Goal: Information Seeking & Learning: Learn about a topic

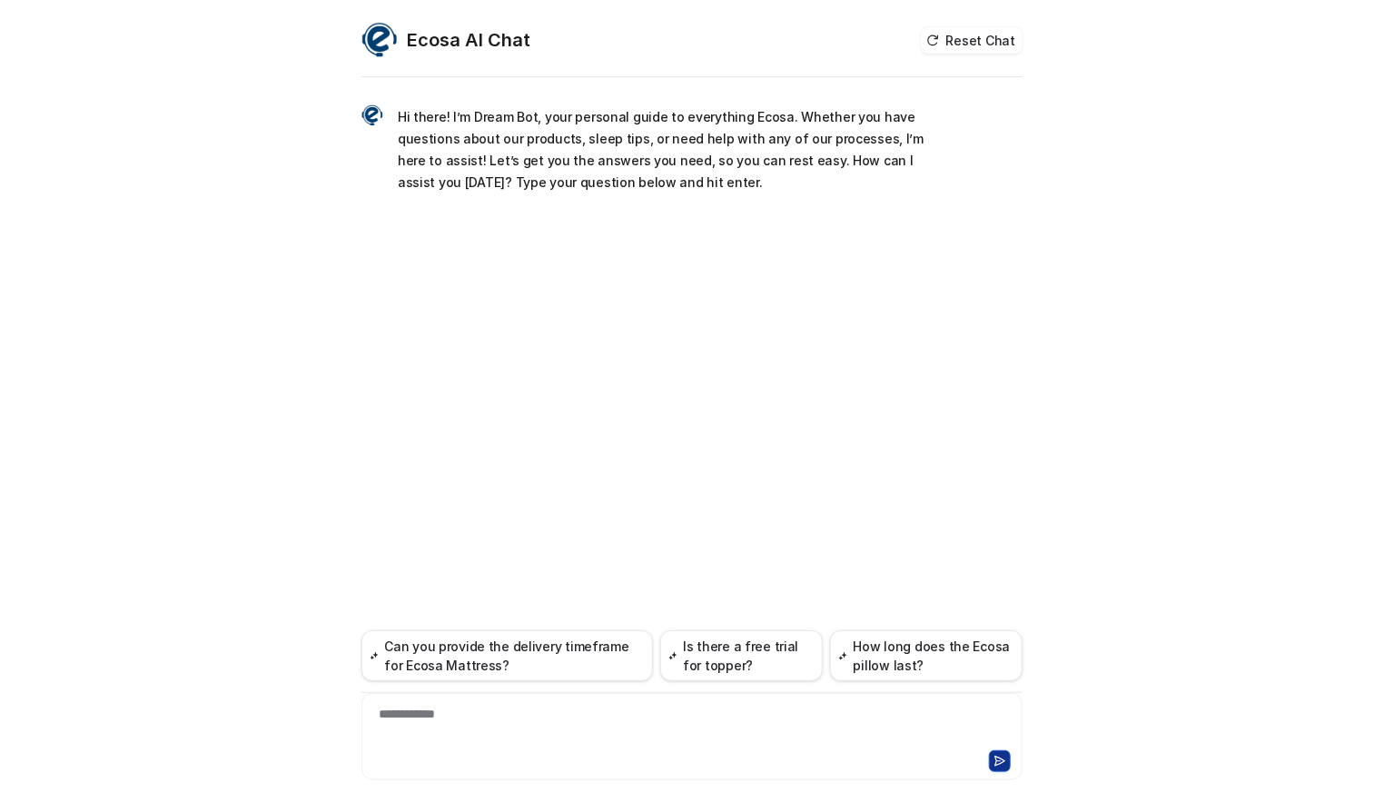
click at [521, 720] on div "**********" at bounding box center [692, 726] width 652 height 42
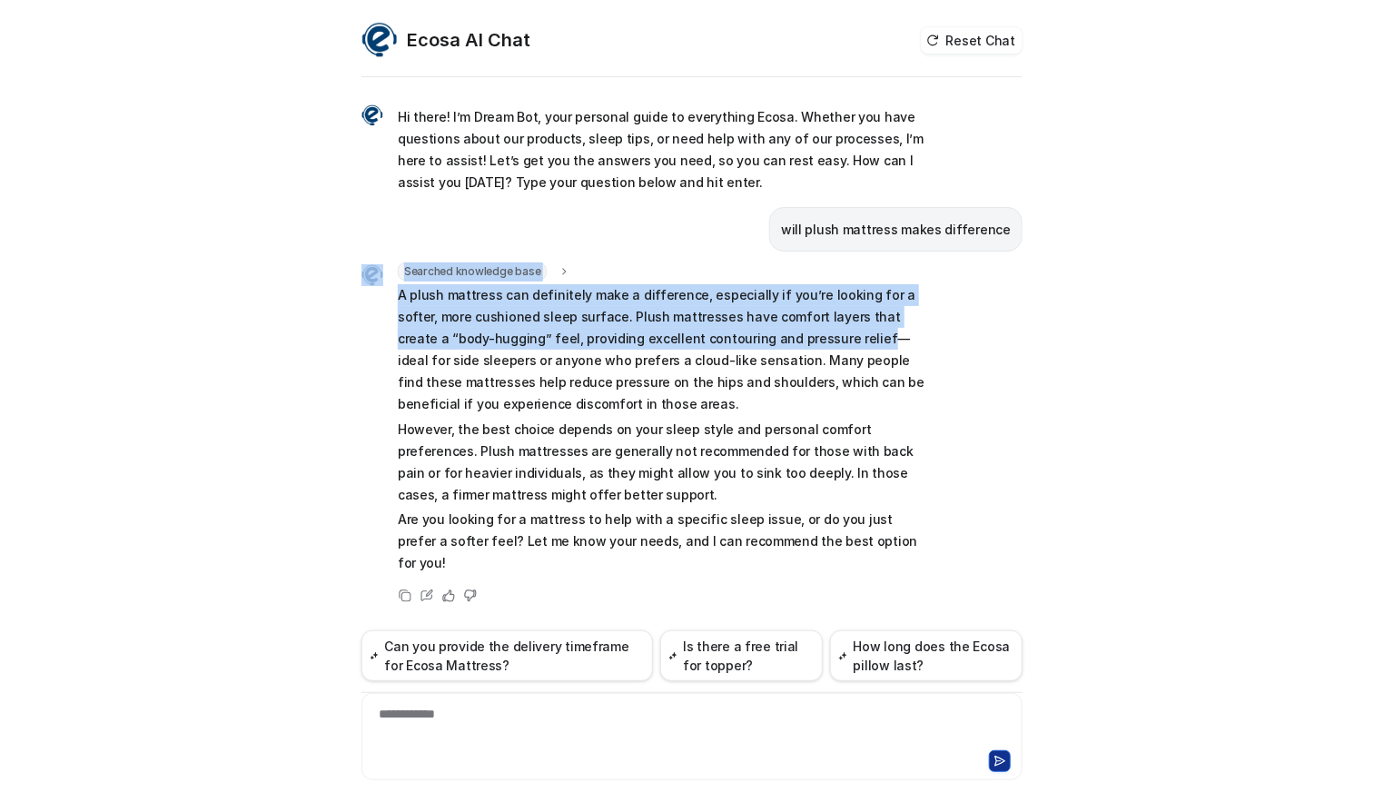
drag, startPoint x: 775, startPoint y: 336, endPoint x: 382, endPoint y: 312, distance: 393.1
click at [379, 300] on div "Searched knowledge base search_queries : "plush mattress benefits,mattress firm…" at bounding box center [645, 419] width 568 height 315
copy div "Searched knowledge base search_queries : "plush mattress benefits,mattress firm…"
click at [686, 345] on p "A plush mattress can definitely make a difference, especially if you’re looking…" at bounding box center [663, 349] width 531 height 131
drag, startPoint x: 772, startPoint y: 336, endPoint x: 392, endPoint y: 285, distance: 383.0
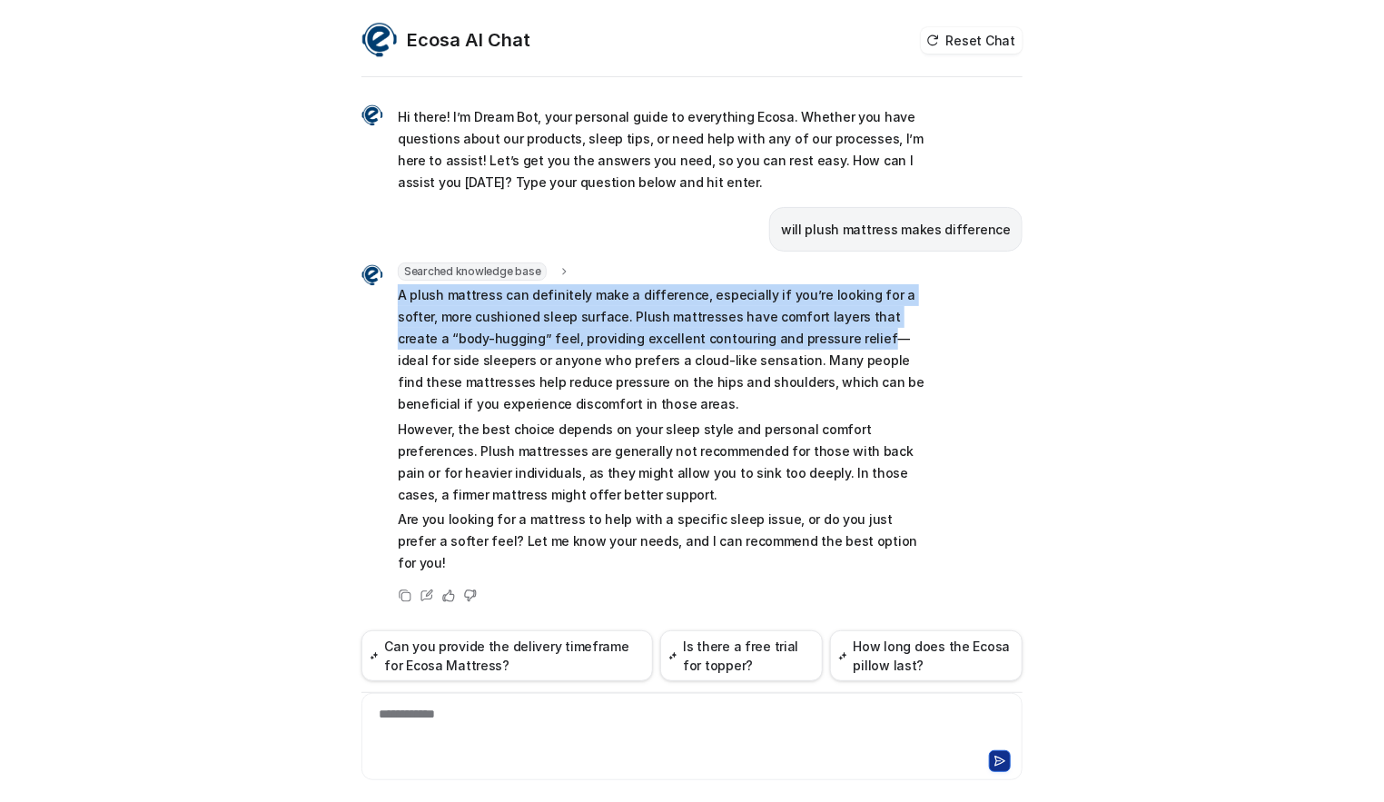
click at [392, 285] on div "Searched knowledge base search_queries : "plush mattress benefits,mattress firm…" at bounding box center [645, 419] width 568 height 315
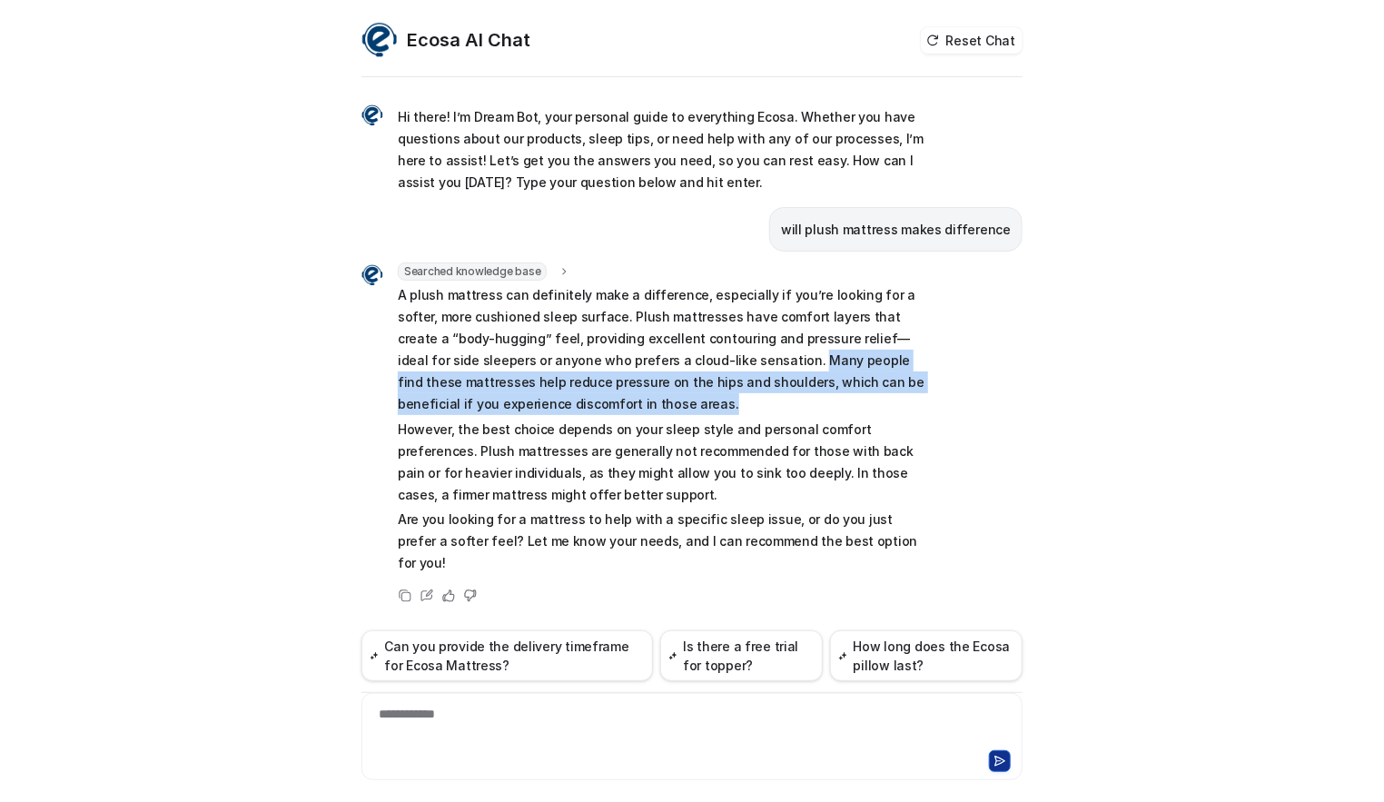
drag, startPoint x: 740, startPoint y: 394, endPoint x: 654, endPoint y: 359, distance: 93.3
click at [654, 359] on p "A plush mattress can definitely make a difference, especially if you’re looking…" at bounding box center [663, 349] width 531 height 131
copy p "Many people find these mattresses help reduce pressure on the hips and shoulder…"
